Goal: Information Seeking & Learning: Learn about a topic

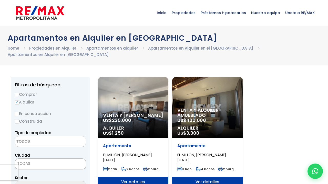
select select
click at [44, 14] on img at bounding box center [40, 12] width 48 height 15
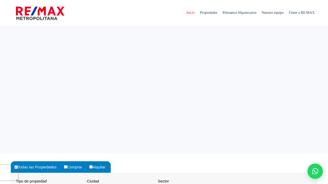
select select
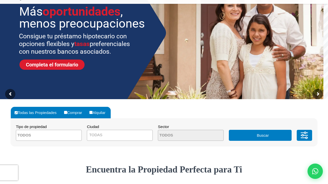
scroll to position [68, 0]
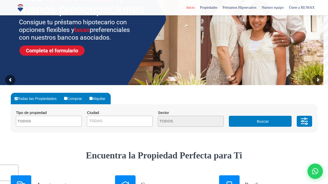
drag, startPoint x: 61, startPoint y: 136, endPoint x: 93, endPoint y: 98, distance: 49.4
click at [92, 98] on input "Alquilar" at bounding box center [90, 98] width 3 height 3
radio input "true"
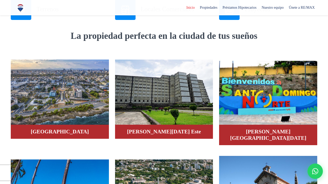
scroll to position [283, 0]
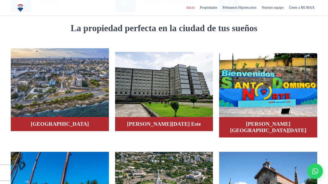
click at [43, 121] on h4 "Distrito Nacional" at bounding box center [60, 124] width 88 height 6
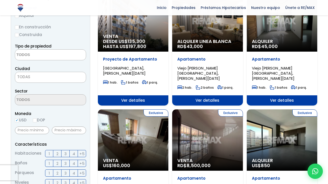
scroll to position [71, 0]
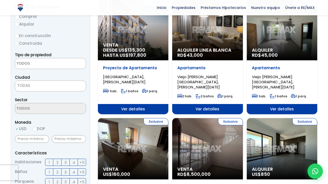
click at [66, 62] on span at bounding box center [50, 63] width 71 height 11
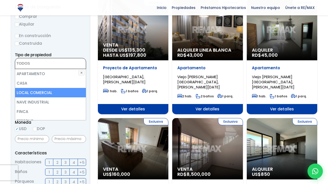
scroll to position [0, 0]
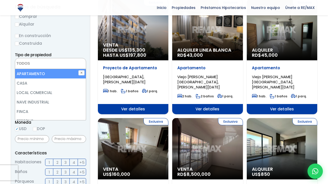
click at [49, 71] on li "APARTAMENTO" at bounding box center [50, 73] width 71 height 9
select select "apartment"
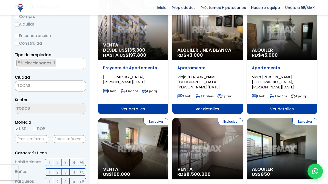
click at [79, 17] on label "Comprar" at bounding box center [50, 16] width 71 height 6
click at [19, 17] on input "Comprar" at bounding box center [17, 17] width 4 height 4
radio input "true"
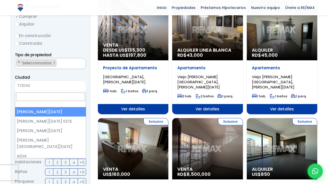
click at [37, 89] on span "TODAS" at bounding box center [50, 86] width 71 height 11
select select "1"
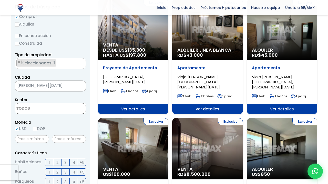
click at [52, 111] on textarea "Search" at bounding box center [40, 108] width 50 height 11
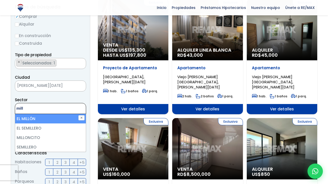
type textarea "mill"
click at [50, 116] on li "EL MILLÓN" at bounding box center [50, 118] width 71 height 9
select select "113"
click at [82, 96] on form "Comprar Alquilar En construcción Construida Tipo de propiedad APARTAMENTO CASA …" at bounding box center [50, 177] width 71 height 329
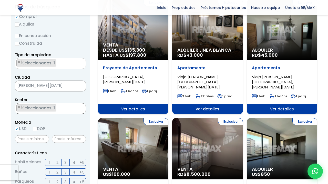
click at [67, 110] on ul "× Seleccionados: 1" at bounding box center [47, 108] width 64 height 11
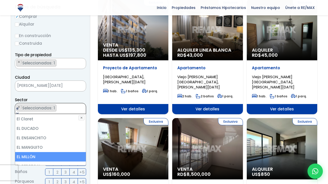
scroll to position [0, 0]
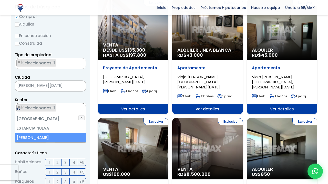
type textarea "ev"
click at [52, 138] on li "EVARISTO MORALES" at bounding box center [50, 137] width 71 height 9
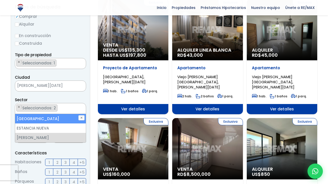
click at [82, 96] on form "Comprar Alquilar En construcción Construida Tipo de propiedad APARTAMENTO CASA …" at bounding box center [50, 177] width 71 height 329
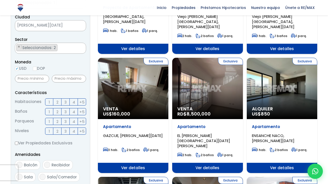
scroll to position [134, 0]
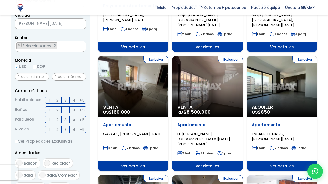
click at [57, 101] on span "2" at bounding box center [57, 100] width 2 height 6
click at [0, 0] on input "2" at bounding box center [0, 0] width 0 height 0
click at [67, 109] on label "3" at bounding box center [65, 109] width 8 height 7
click at [0, 0] on input "3" at bounding box center [0, 0] width 0 height 0
click at [58, 117] on span "2" at bounding box center [57, 120] width 2 height 6
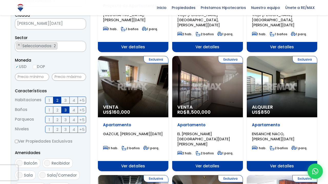
click at [0, 0] on input "2" at bounding box center [0, 0] width 0 height 0
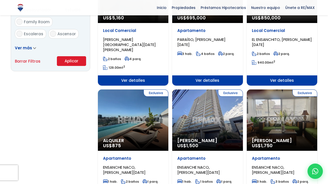
scroll to position [345, 0]
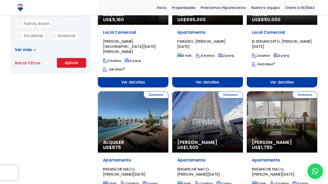
click at [67, 61] on button "Aplicar" at bounding box center [71, 63] width 29 height 10
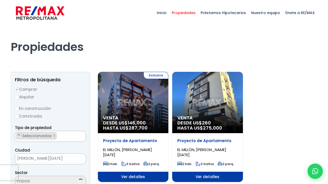
scroll to position [473, 0]
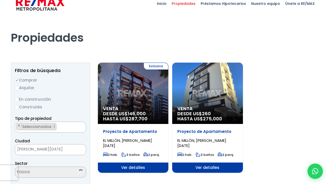
select select "113"
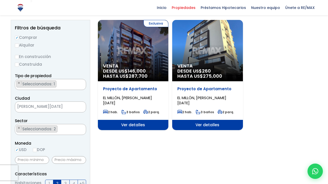
scroll to position [39, 0]
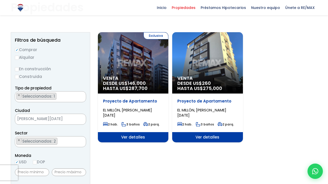
click at [17, 57] on input "Alquilar" at bounding box center [17, 58] width 4 height 4
radio input "true"
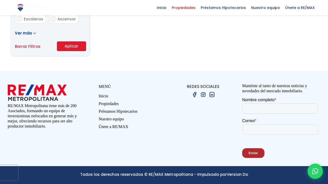
scroll to position [363, 0]
click at [73, 44] on button "Aplicar" at bounding box center [71, 46] width 29 height 10
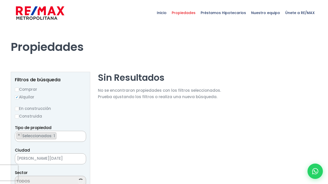
select select "113"
click at [48, 10] on img at bounding box center [40, 12] width 48 height 15
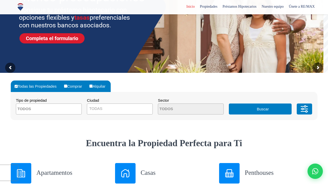
scroll to position [81, 0]
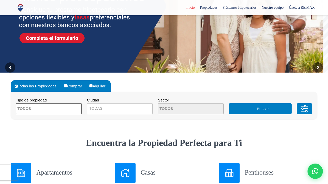
click at [67, 110] on span at bounding box center [49, 108] width 66 height 11
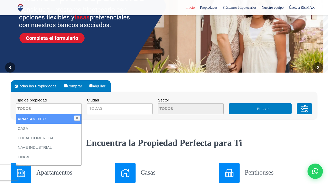
click at [57, 121] on li "APARTAMENTO" at bounding box center [48, 118] width 65 height 9
select select "apartment"
click at [113, 106] on span "TODAS" at bounding box center [119, 108] width 65 height 7
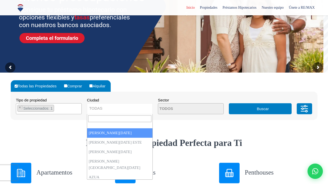
select select "1"
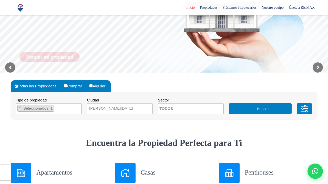
scroll to position [0, 0]
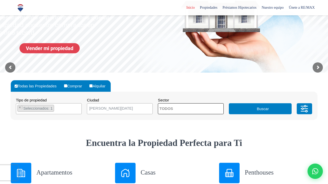
click at [213, 107] on span at bounding box center [191, 108] width 66 height 11
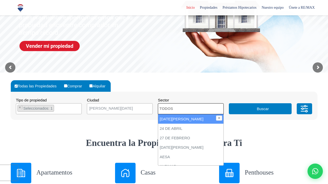
click at [249, 135] on div "Todas las Propiedades Comprar Alquilar Tipo de propiedad APARTAMENTO CASA LOCAL…" at bounding box center [164, 105] width 312 height 65
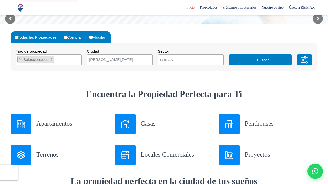
scroll to position [129, 0]
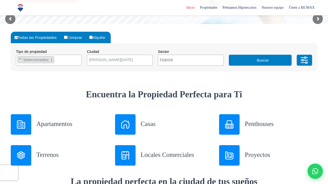
click at [66, 125] on h3 "Apartamentos" at bounding box center [72, 123] width 72 height 9
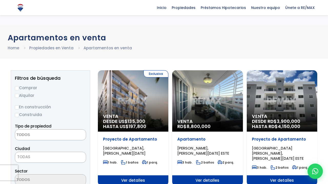
select select
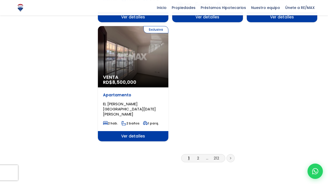
scroll to position [643, 0]
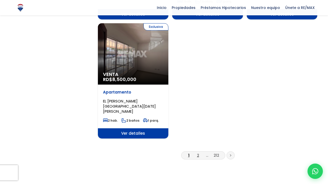
click at [198, 153] on link "2" at bounding box center [198, 155] width 2 height 5
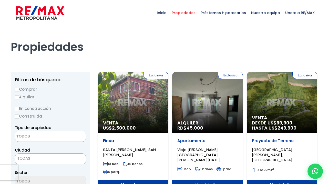
select select
